Goal: Transaction & Acquisition: Purchase product/service

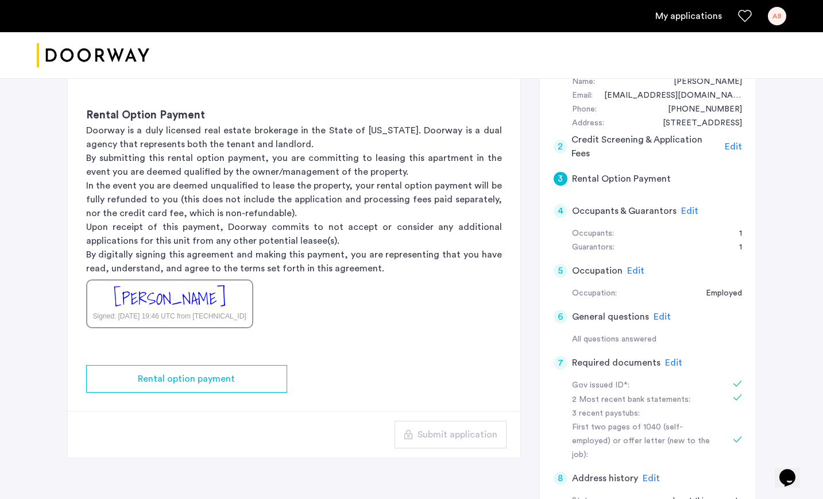
scroll to position [209, 0]
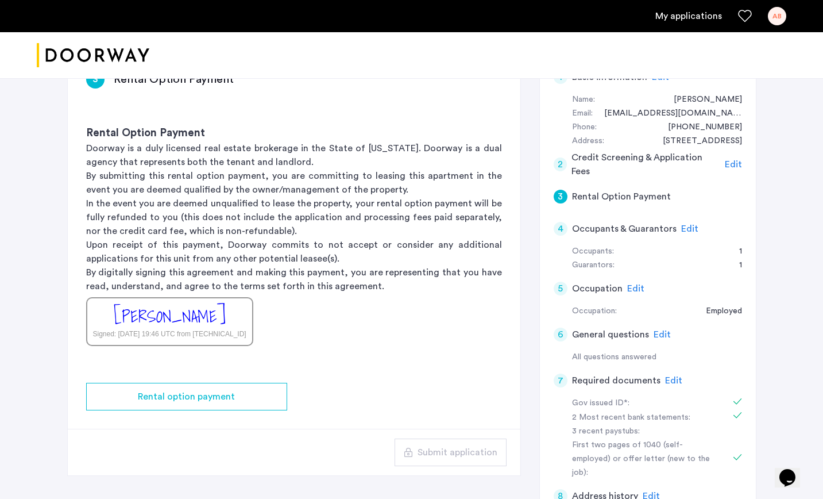
click at [623, 195] on h5 "Rental Option Payment" at bounding box center [621, 197] width 99 height 14
click at [732, 160] on span "Edit" at bounding box center [733, 164] width 17 height 9
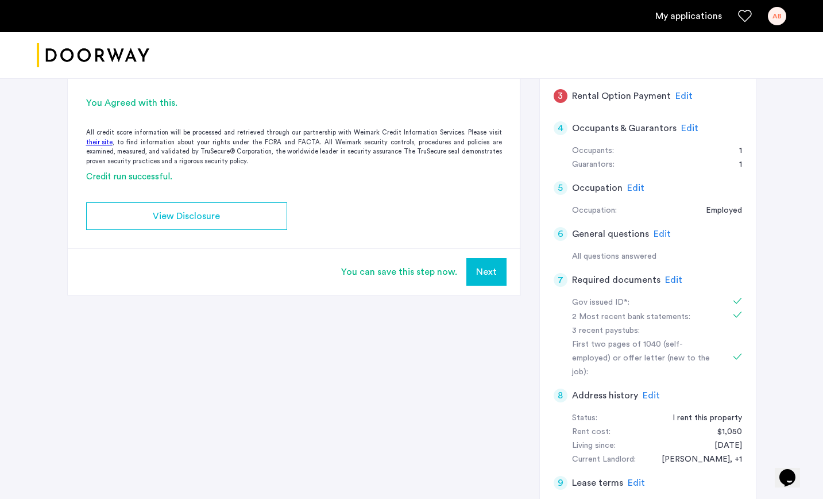
scroll to position [308, 0]
click at [687, 129] on span "Edit" at bounding box center [689, 128] width 17 height 9
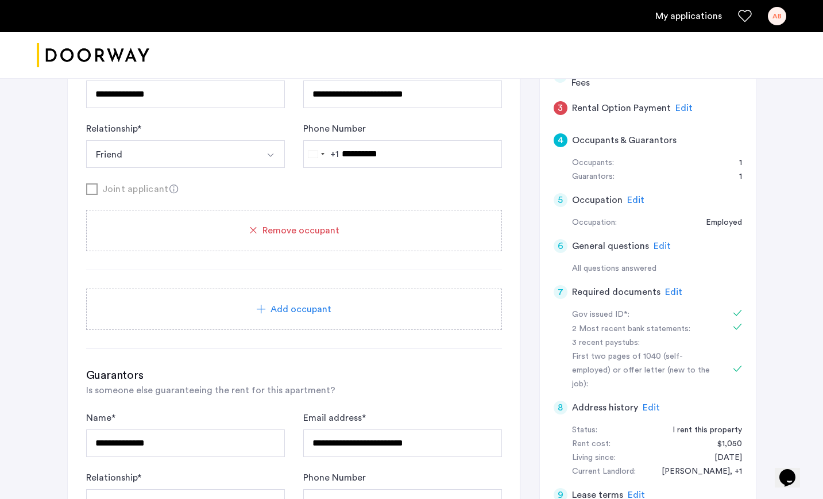
scroll to position [242, 0]
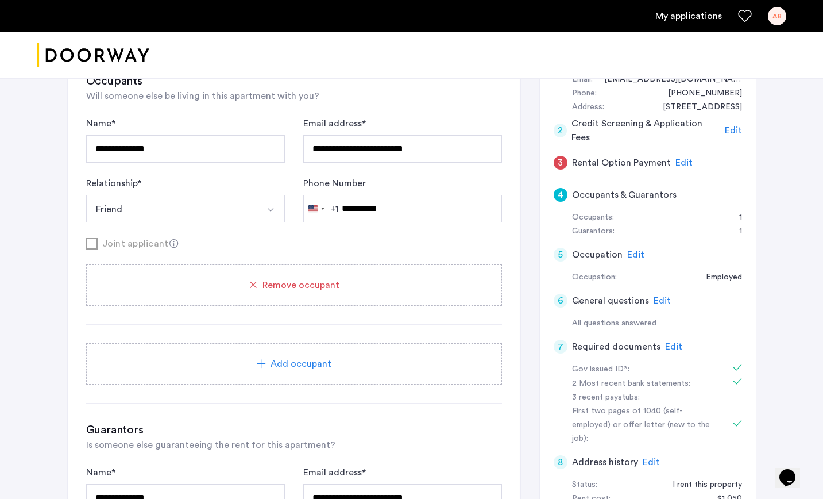
click at [684, 163] on span "Edit" at bounding box center [684, 162] width 17 height 9
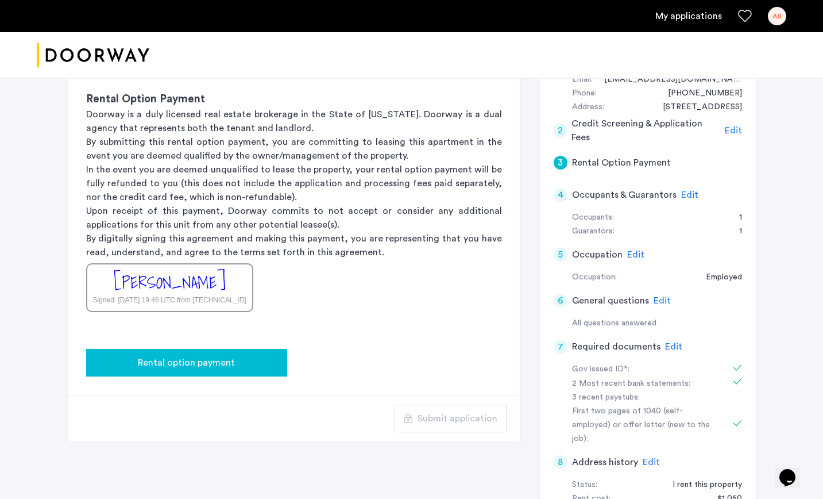
click at [171, 367] on span "Rental option payment" at bounding box center [186, 363] width 97 height 14
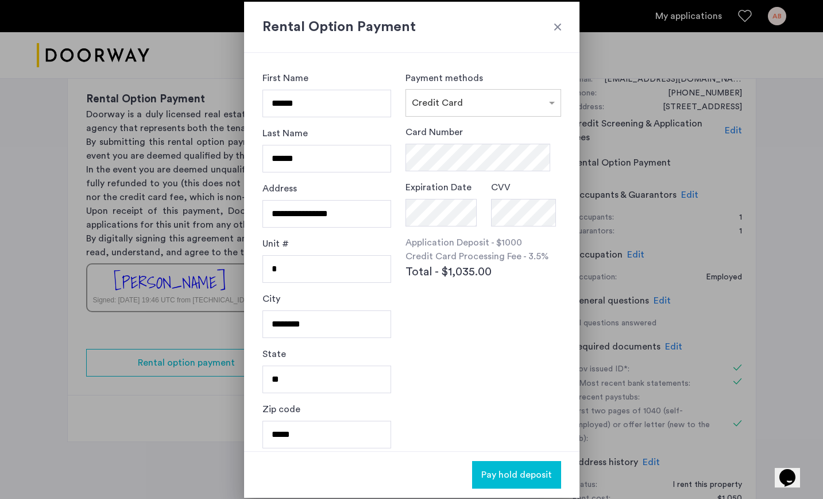
scroll to position [0, 0]
click at [498, 100] on input "text" at bounding box center [471, 101] width 119 height 8
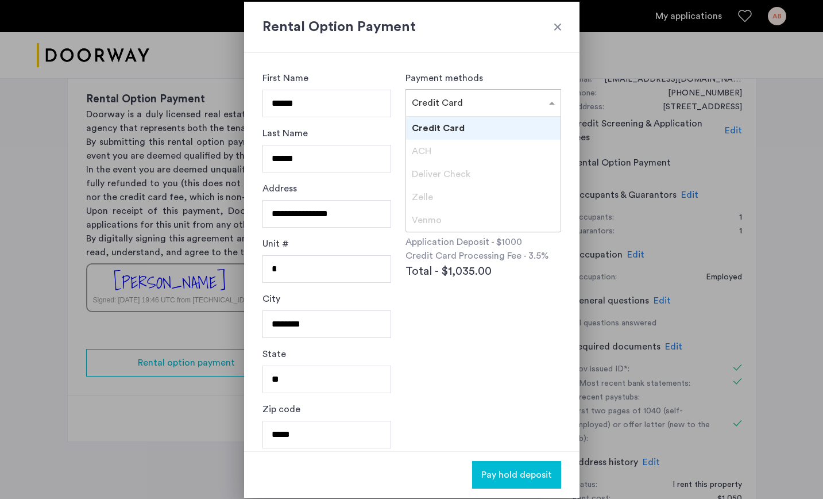
click at [500, 129] on div "Credit Card" at bounding box center [483, 128] width 154 height 23
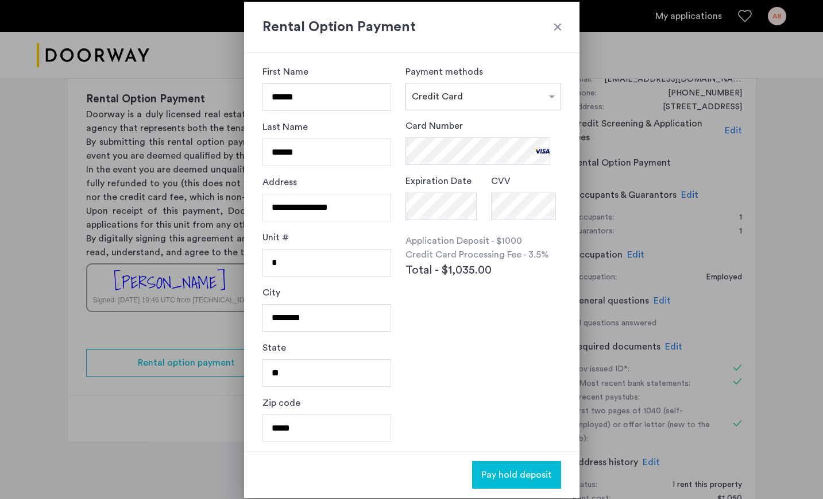
click at [495, 477] on span "Pay hold deposit" at bounding box center [516, 475] width 71 height 14
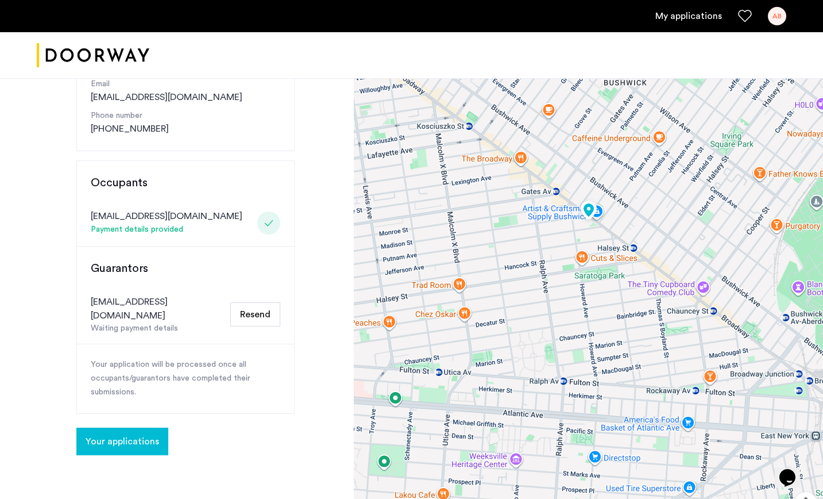
scroll to position [196, 0]
